Goal: Check status: Check status

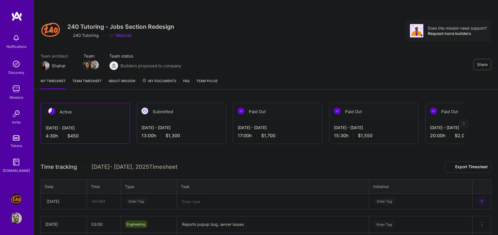
scroll to position [53, 0]
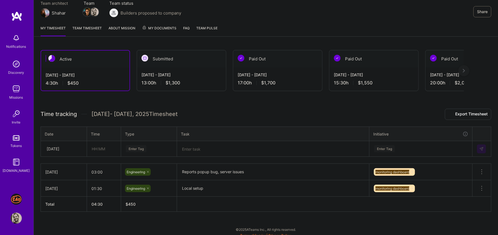
drag, startPoint x: 198, startPoint y: 116, endPoint x: 198, endPoint y: 101, distance: 14.5
click at [198, 101] on div "Active [DATE] - [DATE] 4:30 h $450 Submitted [DATE] - [DATE] 13:00 h $1,300 Pai…" at bounding box center [266, 141] width 464 height 196
drag, startPoint x: 198, startPoint y: 96, endPoint x: 193, endPoint y: 95, distance: 5.6
click at [193, 95] on div "Active [DATE] - [DATE] 4:30 h $450 Submitted [DATE] - [DATE] 13:00 h $1,300 Pai…" at bounding box center [266, 141] width 464 height 196
drag, startPoint x: 193, startPoint y: 95, endPoint x: 193, endPoint y: 112, distance: 17.1
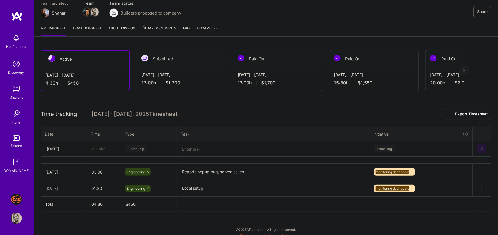
click at [193, 112] on div "Active [DATE] - [DATE] 4:30 h $450 Submitted [DATE] - [DATE] 13:00 h $1,300 Pai…" at bounding box center [266, 141] width 464 height 196
drag, startPoint x: 197, startPoint y: 114, endPoint x: 39, endPoint y: 105, distance: 158.0
click at [39, 105] on div "Active [DATE] - [DATE] 4:30 h $450 Submitted [DATE] - [DATE] 13:00 h $1,300 Pai…" at bounding box center [266, 141] width 464 height 196
drag, startPoint x: 39, startPoint y: 105, endPoint x: 177, endPoint y: 114, distance: 138.1
click at [177, 114] on div "Active [DATE] - [DATE] 4:30 h $450 Submitted [DATE] - [DATE] 13:00 h $1,300 Pai…" at bounding box center [266, 141] width 464 height 196
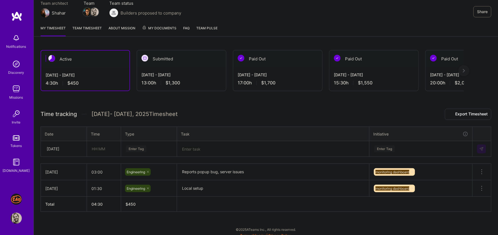
drag, startPoint x: 177, startPoint y: 114, endPoint x: 38, endPoint y: 113, distance: 139.0
click at [38, 113] on div "Active [DATE] - [DATE] 4:30 h $450 Submitted [DATE] - [DATE] 13:00 h $1,300 Pai…" at bounding box center [266, 141] width 464 height 196
drag, startPoint x: 38, startPoint y: 113, endPoint x: 183, endPoint y: 114, distance: 145.1
click at [183, 114] on div "Active [DATE] - [DATE] 4:30 h $450 Submitted [DATE] - [DATE] 13:00 h $1,300 Pai…" at bounding box center [266, 141] width 464 height 196
click at [26, 93] on link "Missions" at bounding box center [16, 91] width 35 height 17
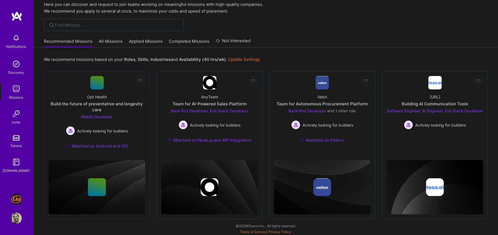
scroll to position [23, 0]
